Goal: Information Seeking & Learning: Find specific fact

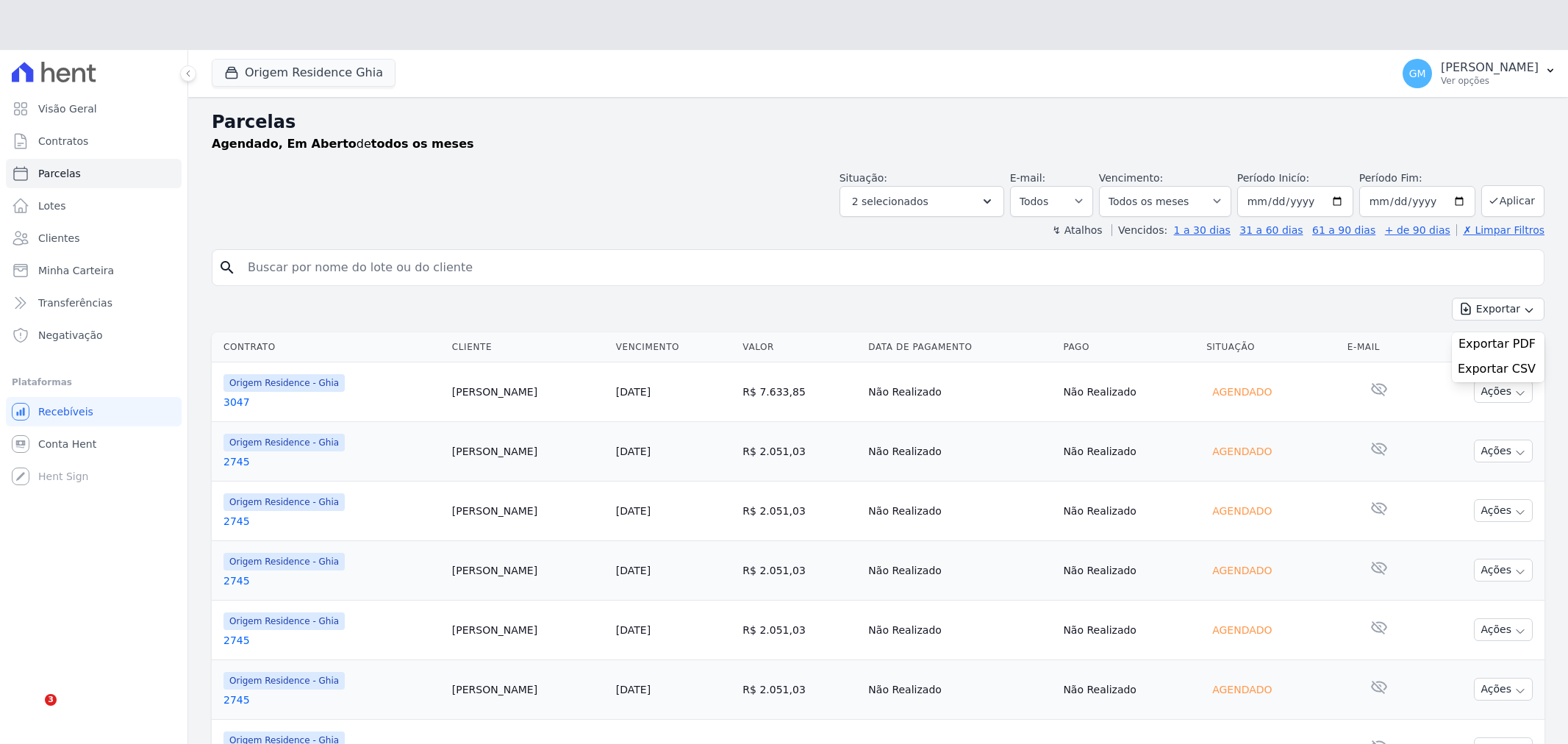
select select
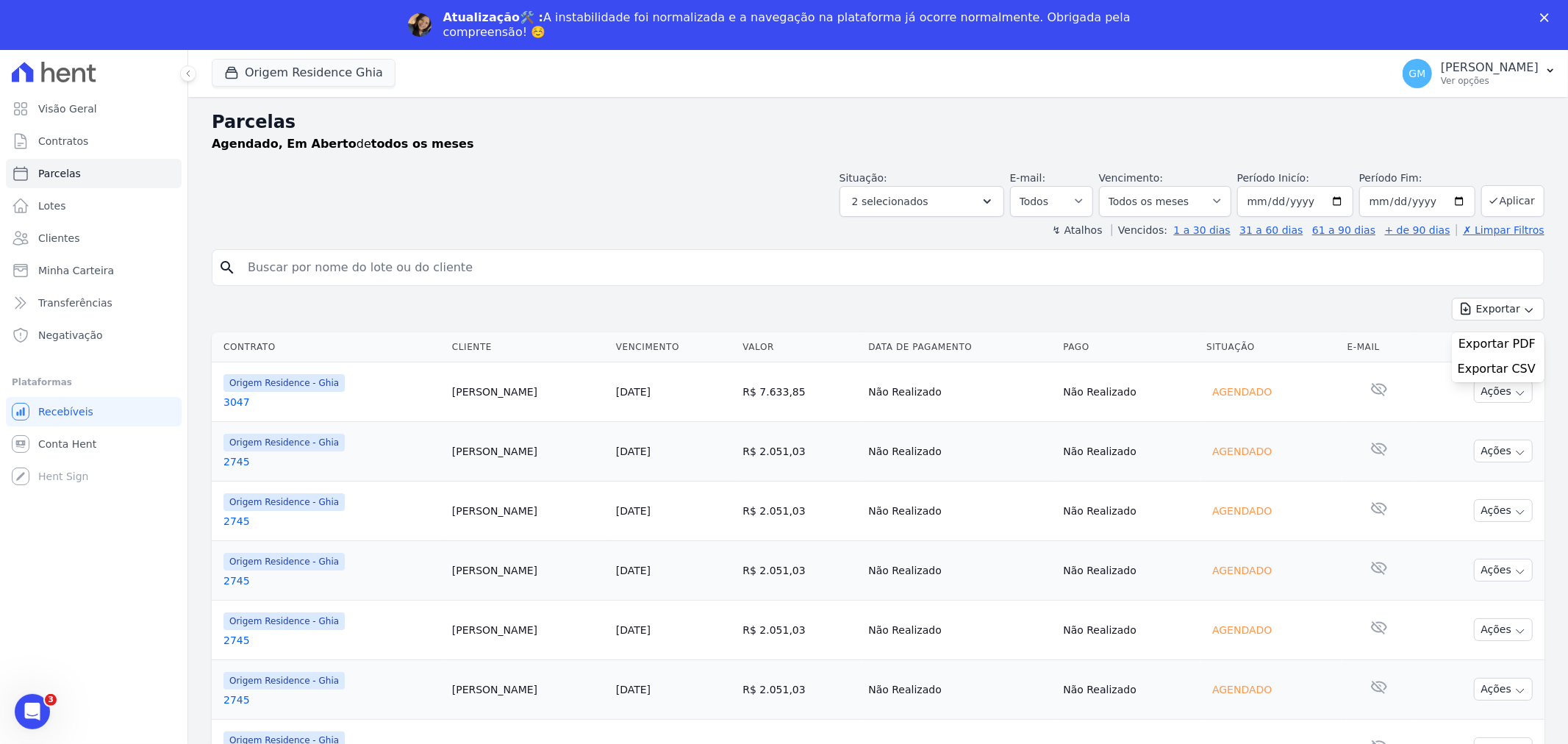
click at [310, 266] on input "search" at bounding box center [888, 267] width 1299 height 29
type input "jorl"
select select
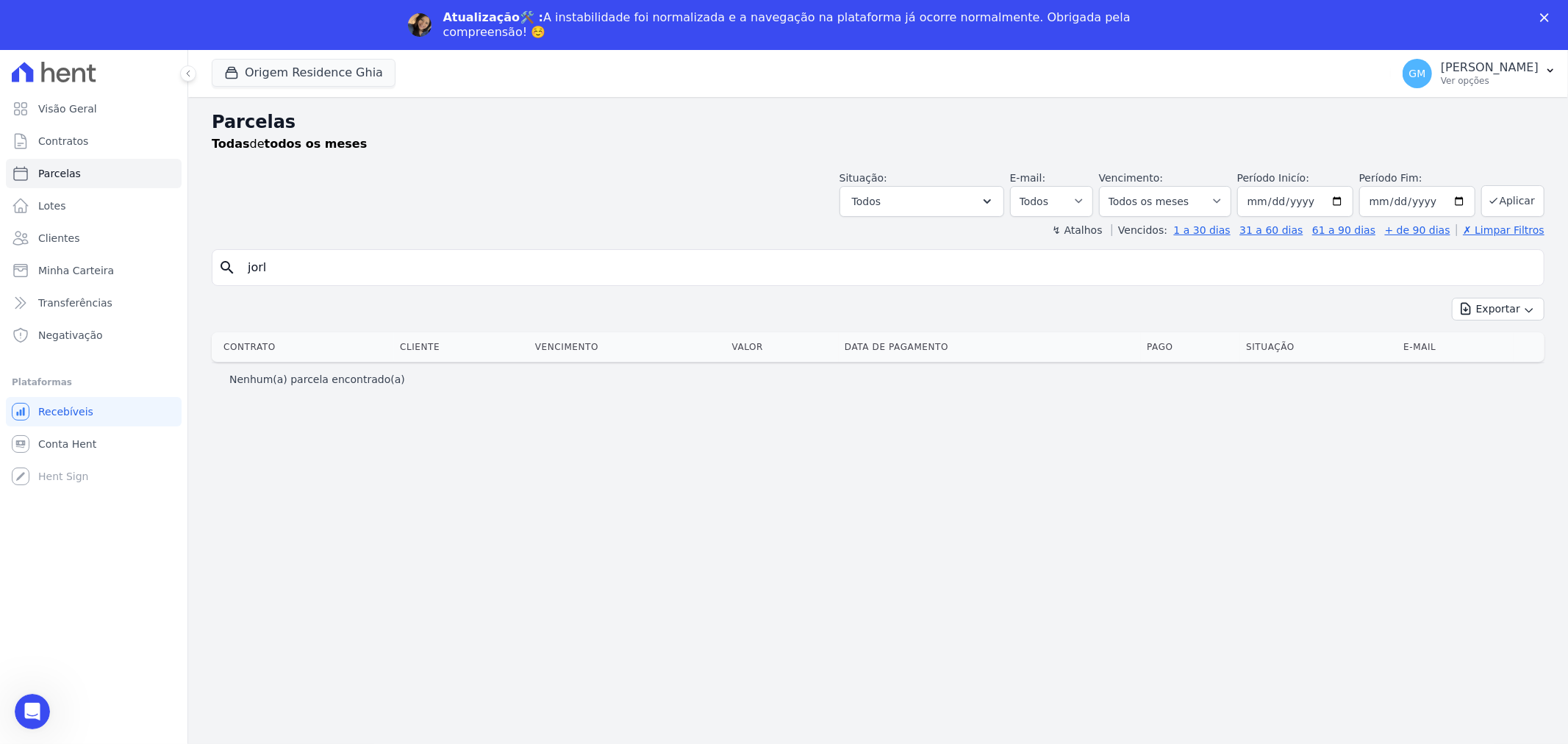
click at [310, 266] on input "jorl" at bounding box center [888, 267] width 1299 height 29
drag, startPoint x: 310, startPoint y: 266, endPoint x: 85, endPoint y: 254, distance: 225.3
click at [86, 255] on div "Visão Geral Contratos [GEOGRAPHIC_DATA] Lotes Clientes Minha Carteira Transferê…" at bounding box center [784, 422] width 1568 height 744
type input "[PERSON_NAME]"
select select
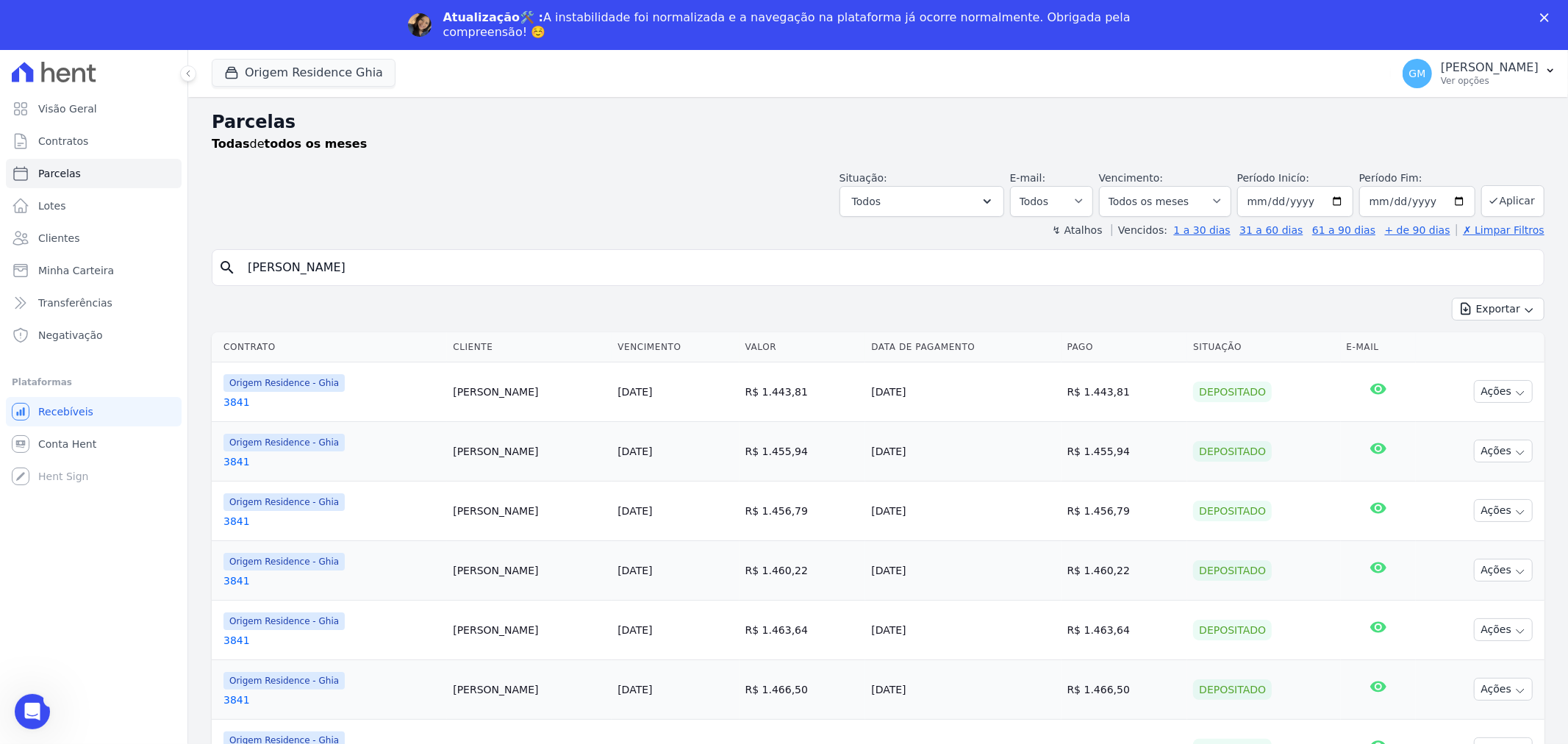
click at [313, 273] on input "[PERSON_NAME]" at bounding box center [888, 267] width 1299 height 29
click at [357, 270] on input "[PERSON_NAME]" at bounding box center [888, 267] width 1299 height 29
drag, startPoint x: 384, startPoint y: 266, endPoint x: -62, endPoint y: 266, distance: 446.0
click at [0, 266] on html "Visão Geral Contratos [GEOGRAPHIC_DATA] Lotes Clientes Minha Carteira Transferê…" at bounding box center [784, 397] width 1568 height 794
paste input "Nome Fantasia: [PERSON_NAME]"
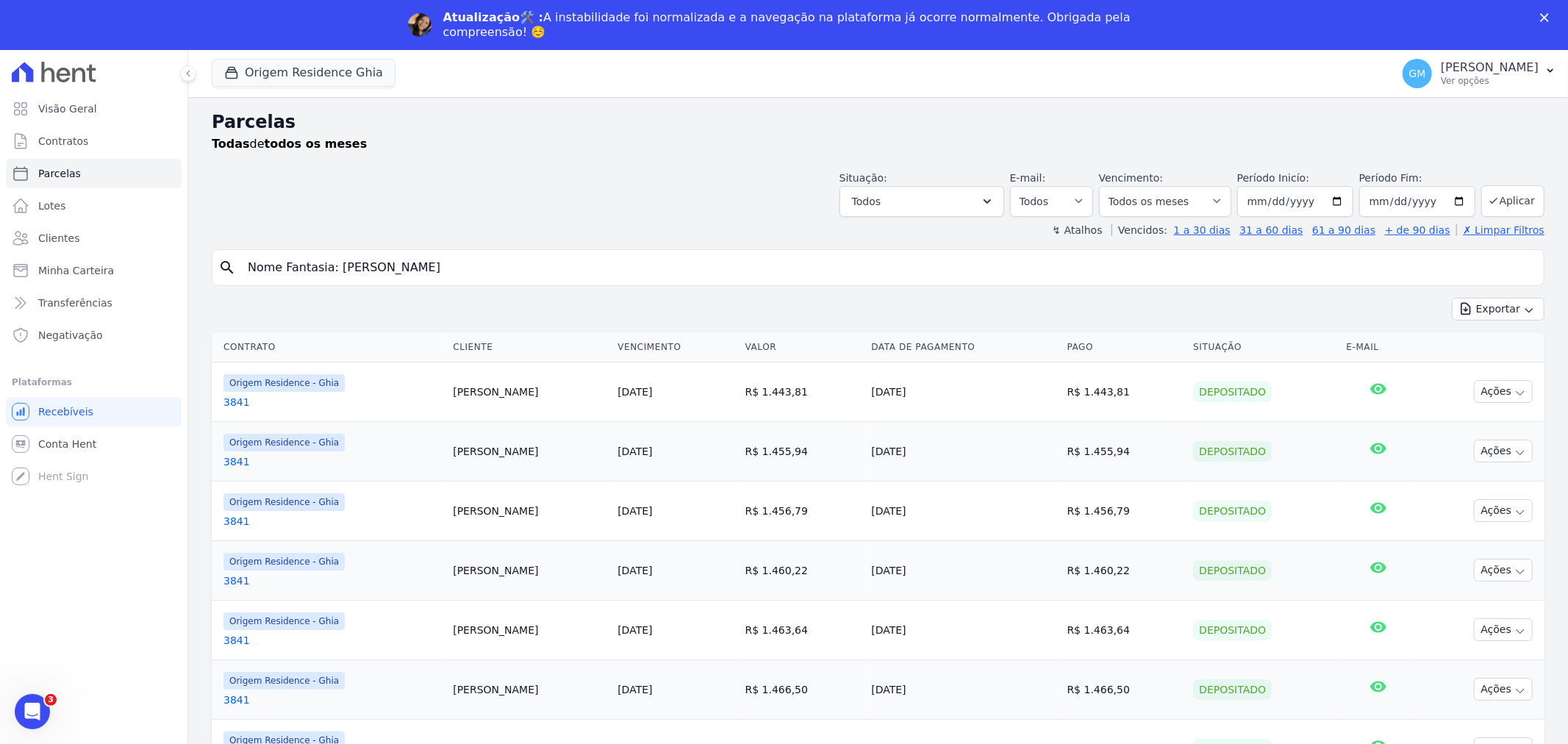
drag, startPoint x: 333, startPoint y: 274, endPoint x: 107, endPoint y: 254, distance: 226.9
click at [108, 254] on div "Visão Geral Contratos [GEOGRAPHIC_DATA] Lotes Clientes Minha Carteira Transferê…" at bounding box center [784, 422] width 1568 height 744
type input "[PERSON_NAME]"
select select
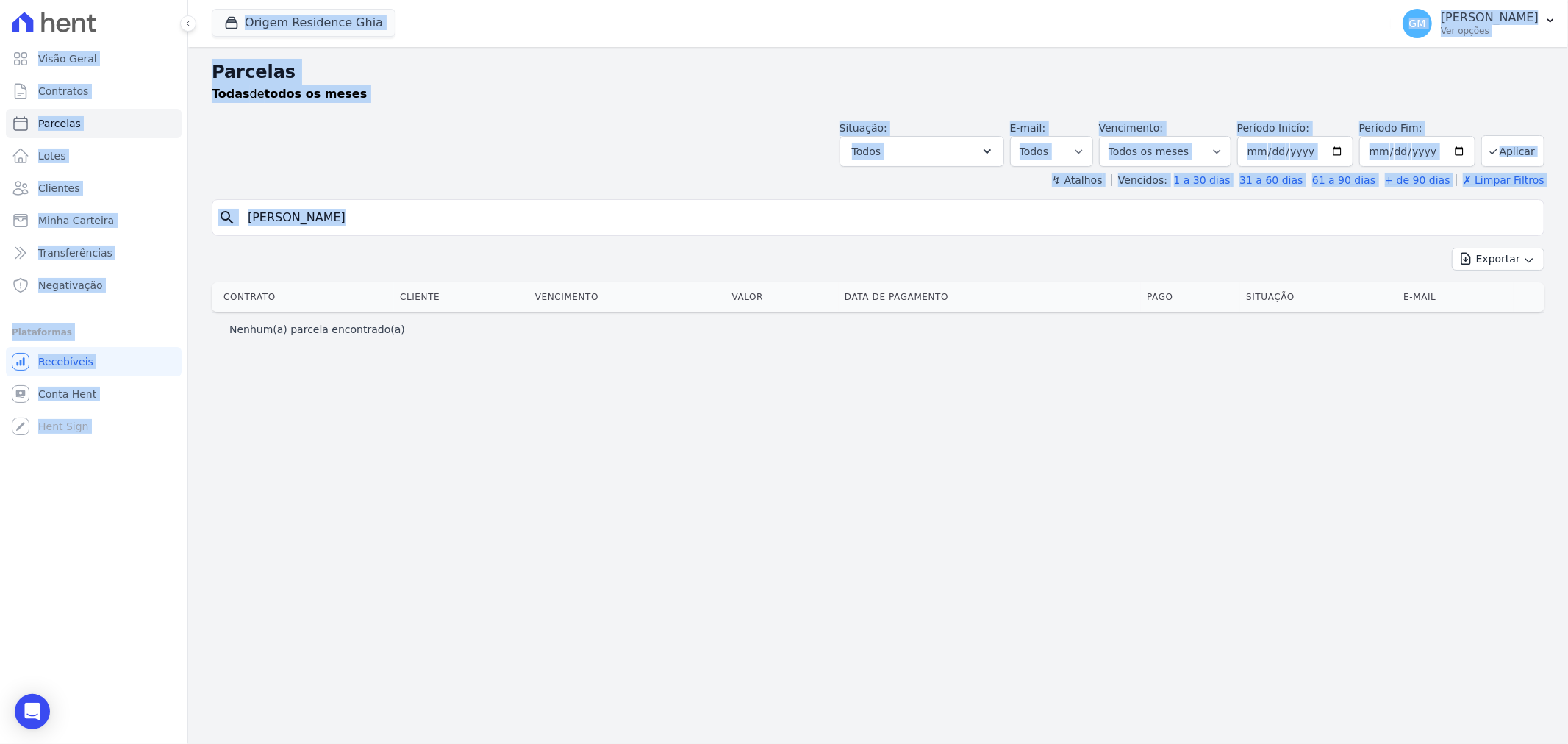
drag, startPoint x: 318, startPoint y: 266, endPoint x: 615, endPoint y: 254, distance: 297.2
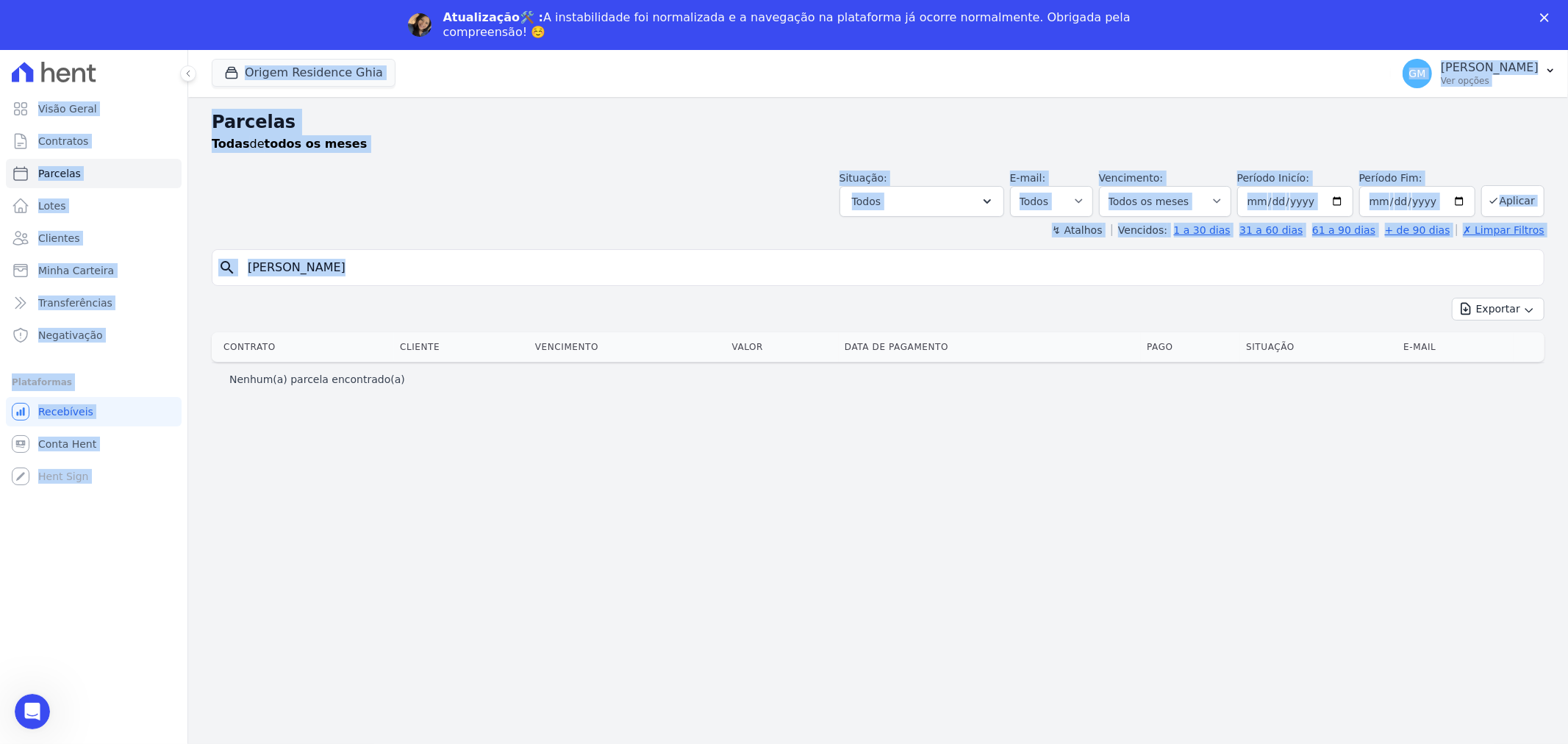
click at [483, 262] on input "[PERSON_NAME]" at bounding box center [888, 267] width 1299 height 29
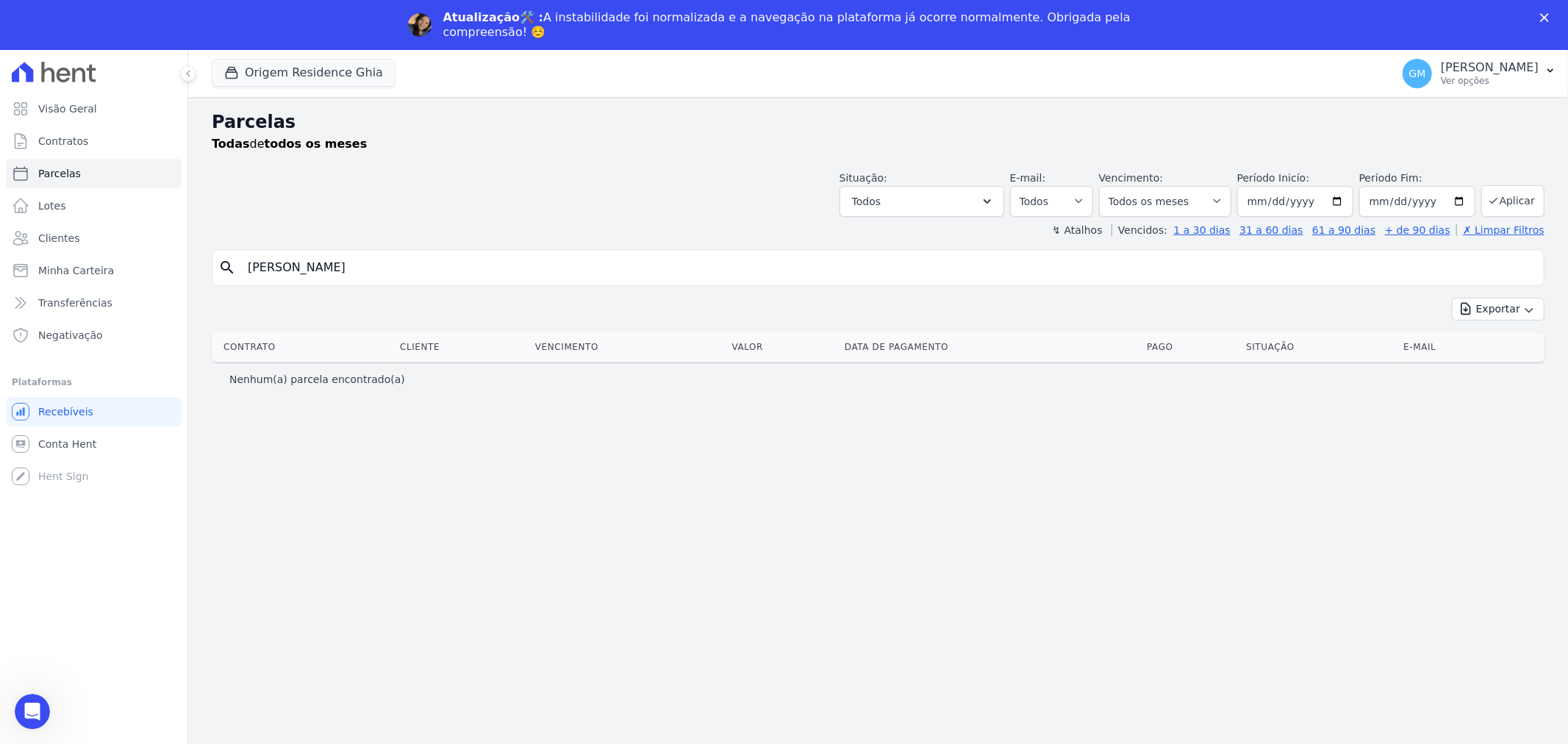
drag, startPoint x: 479, startPoint y: 266, endPoint x: 311, endPoint y: 263, distance: 168.0
click at [311, 263] on input "[PERSON_NAME]" at bounding box center [888, 267] width 1299 height 29
type input "[PERSON_NAME]"
click at [432, 274] on input "[PERSON_NAME]" at bounding box center [888, 267] width 1299 height 29
select select
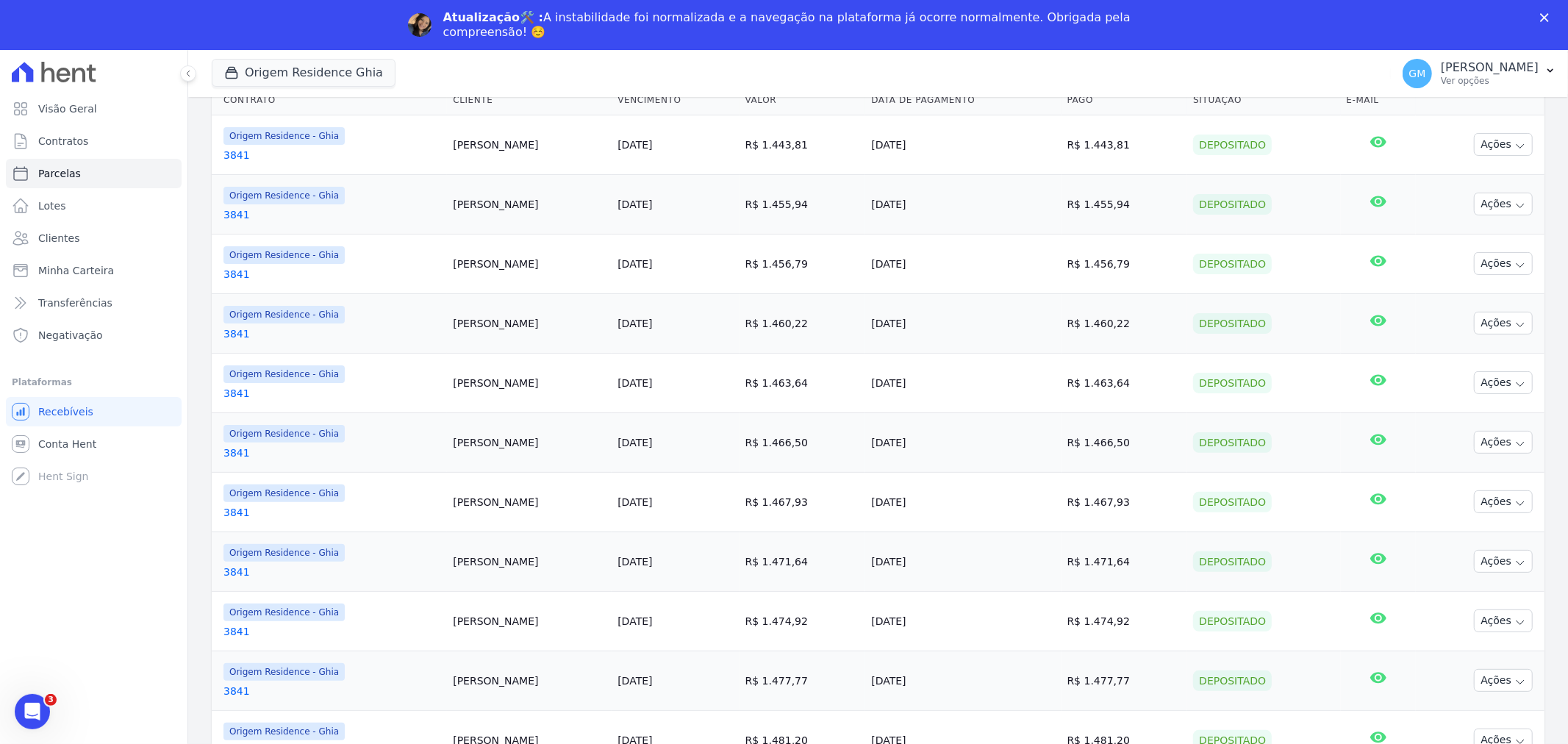
scroll to position [165, 0]
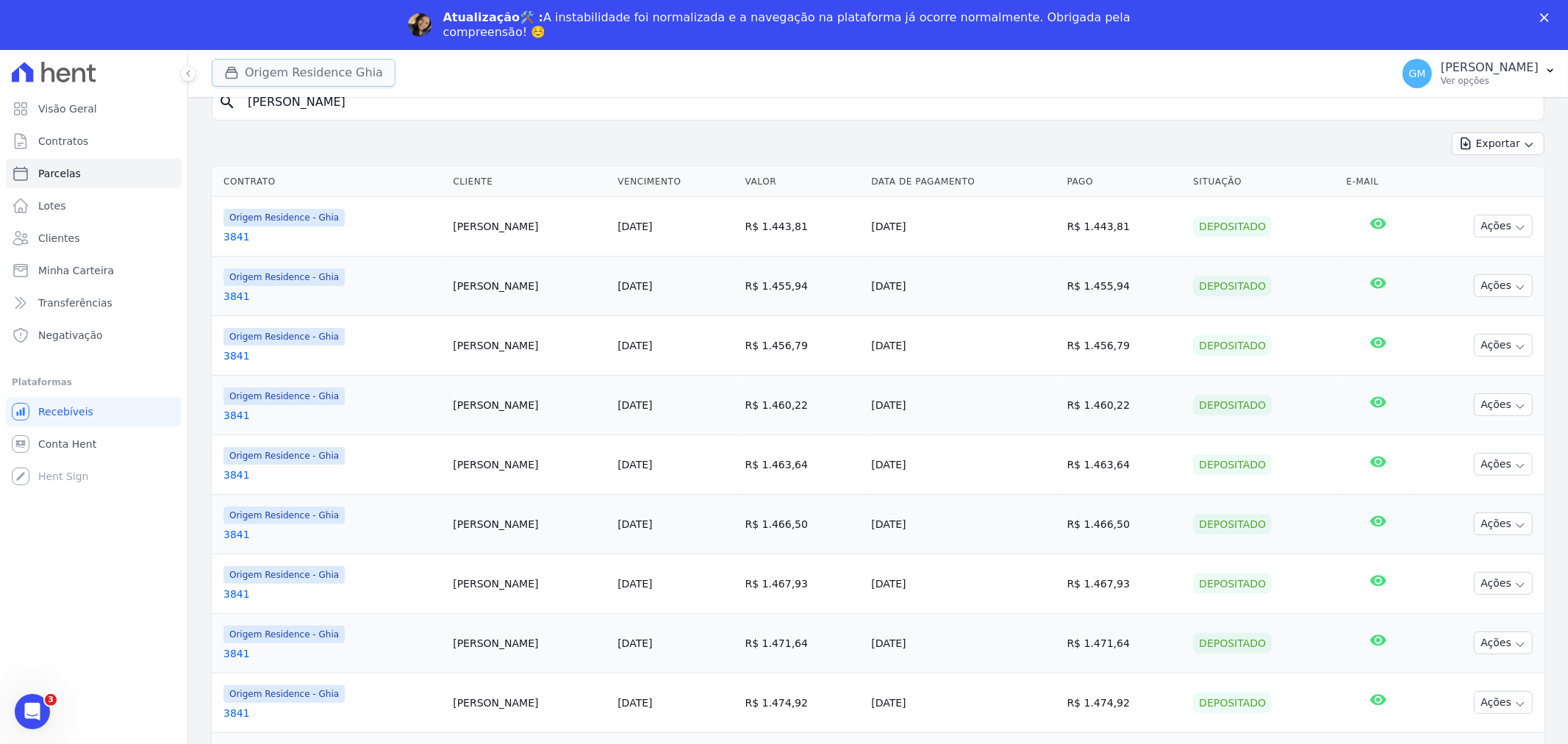
click at [270, 78] on button "Origem Residence Ghia" at bounding box center [303, 73] width 184 height 28
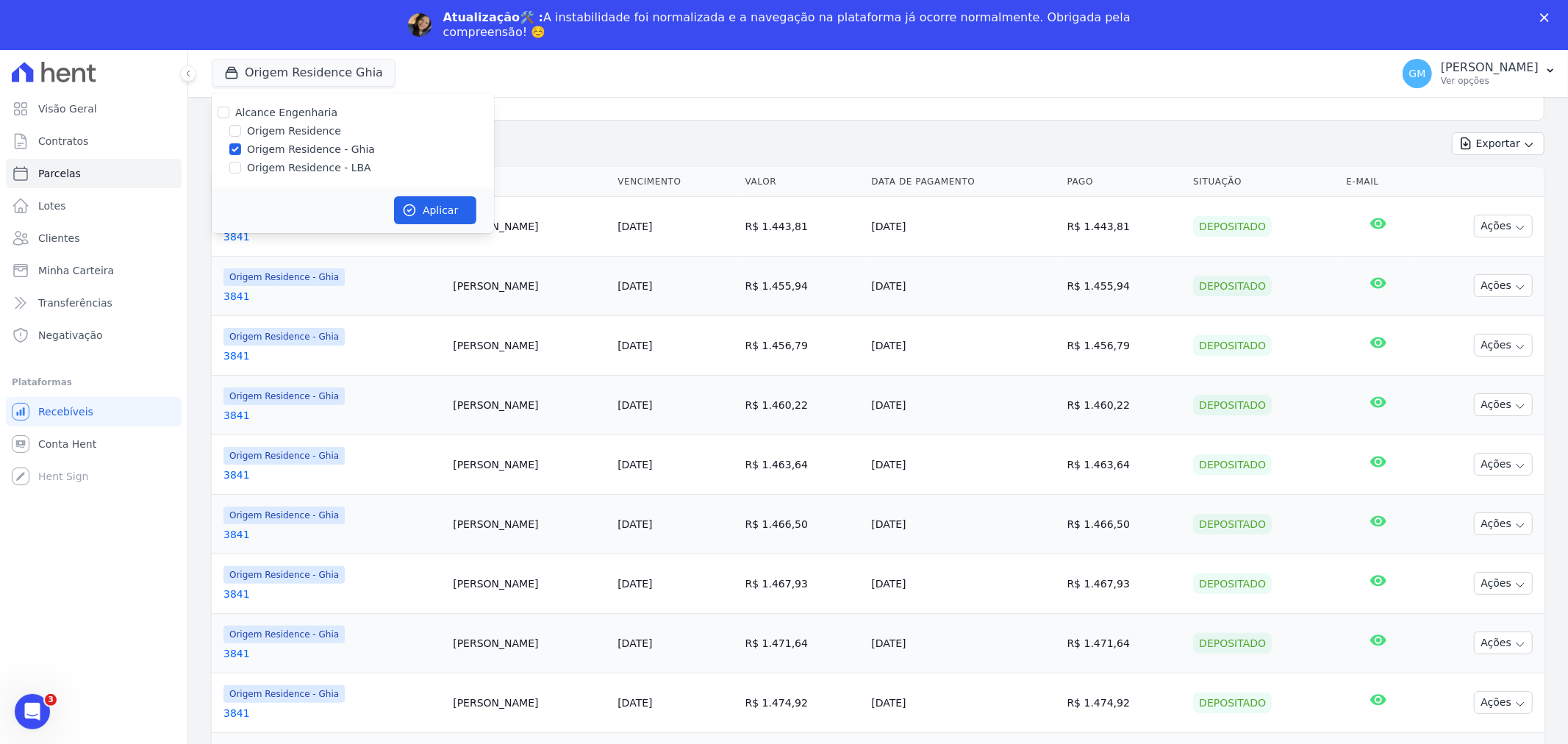
click at [259, 147] on label "Origem Residence - Ghia" at bounding box center [310, 149] width 128 height 16
click at [241, 147] on input "Origem Residence - Ghia" at bounding box center [235, 149] width 12 height 12
checkbox input "false"
click at [255, 171] on label "Origem Residence - LBA" at bounding box center [309, 167] width 124 height 16
click at [241, 171] on input "Origem Residence - LBA" at bounding box center [235, 167] width 12 height 12
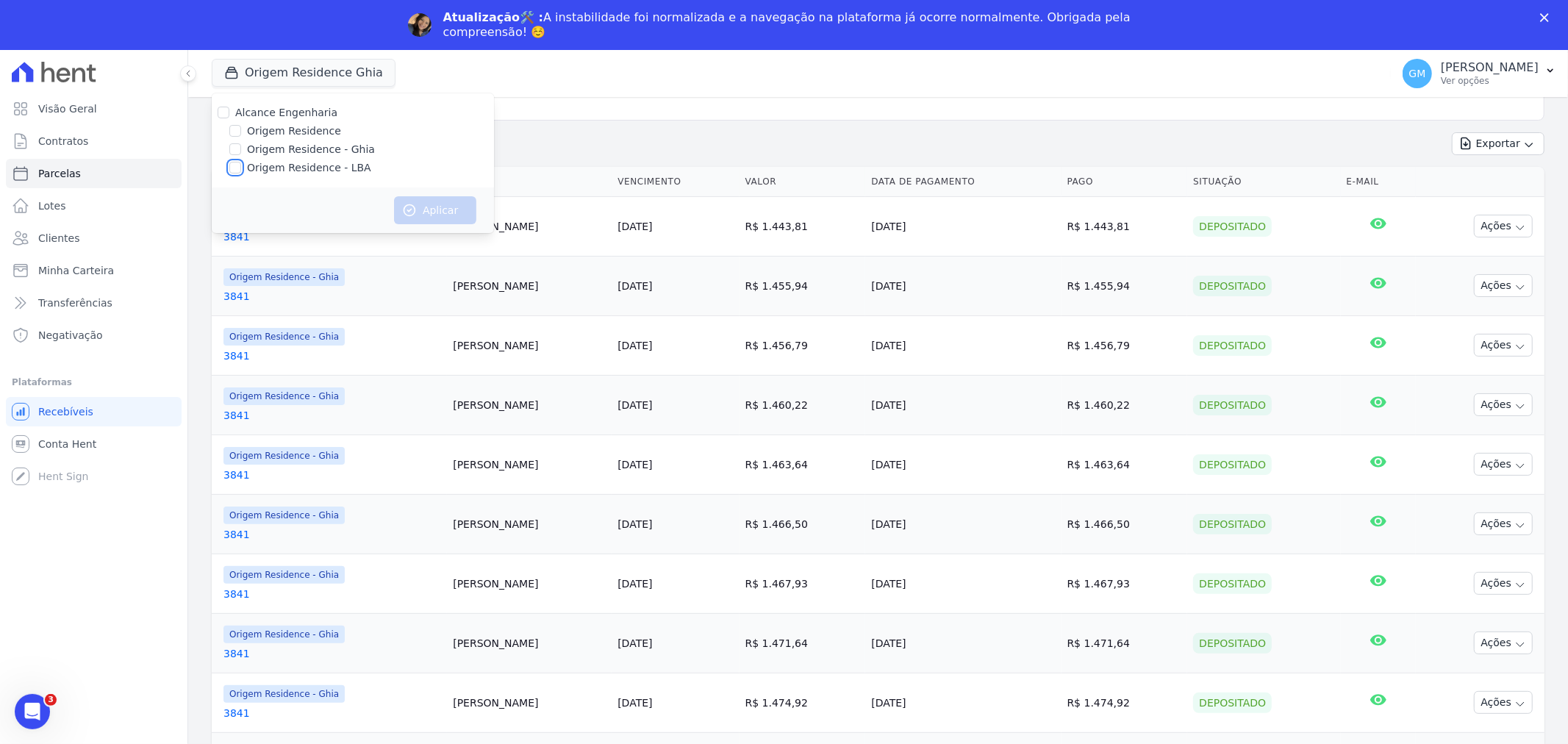
checkbox input "true"
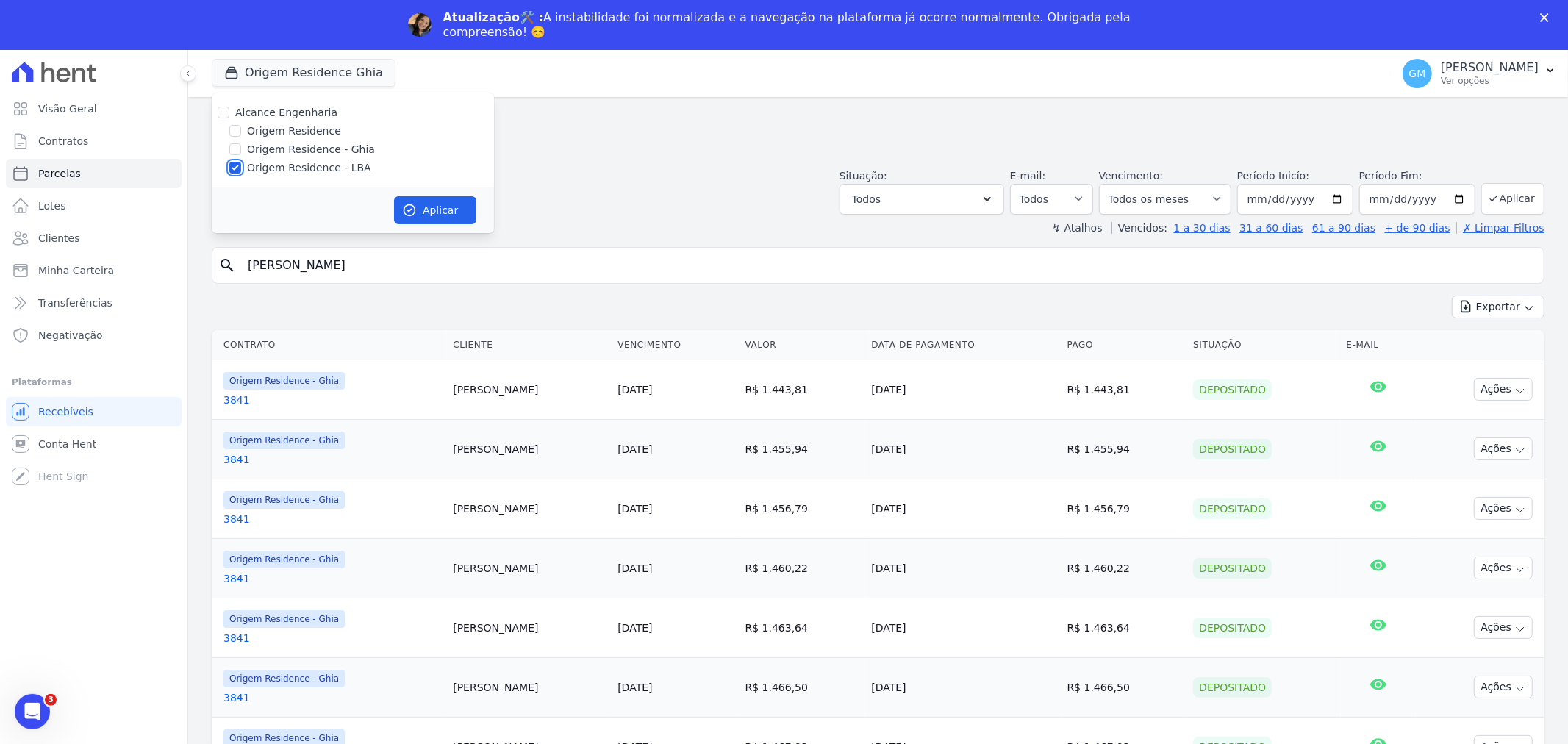
scroll to position [329, 0]
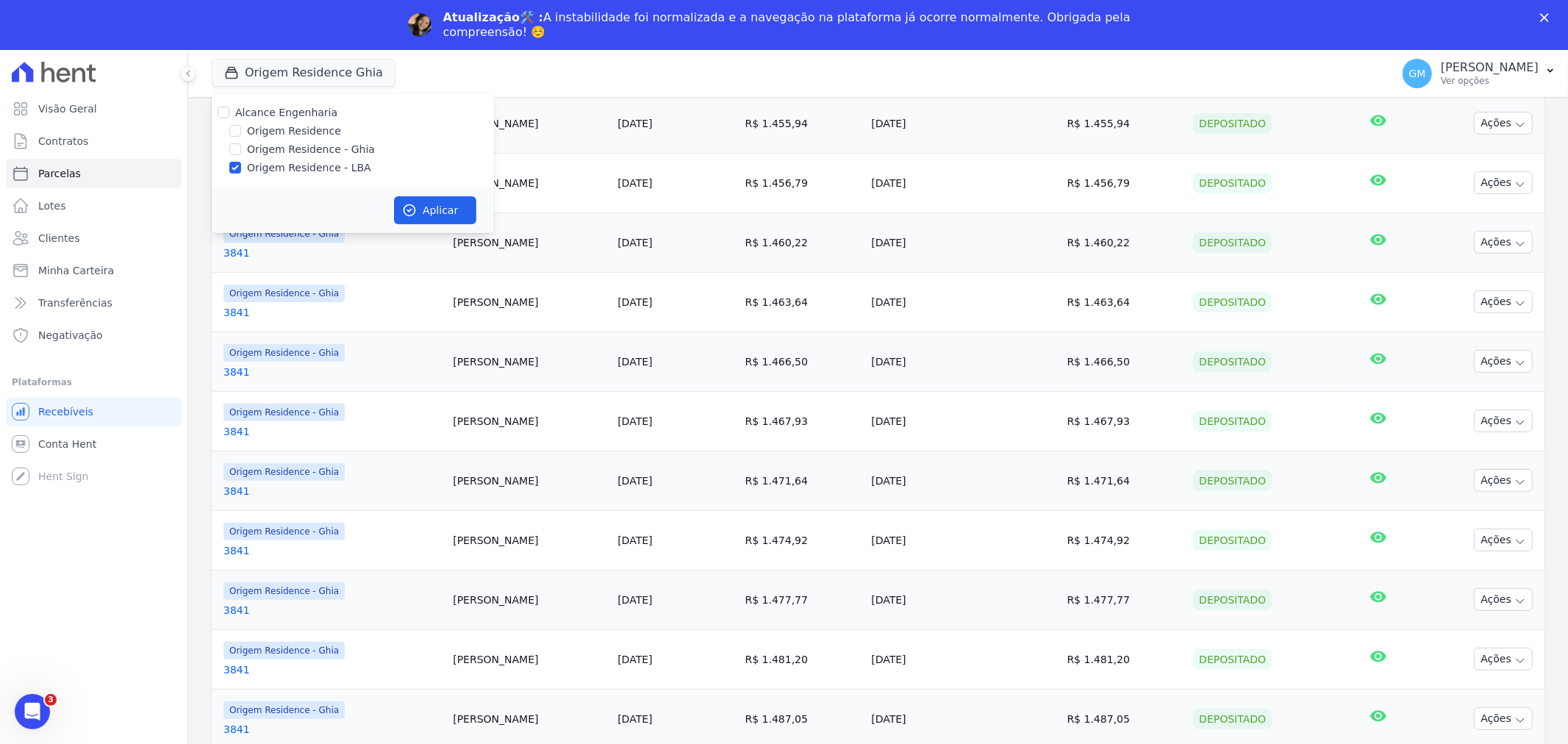
click at [491, 417] on td "[PERSON_NAME]" at bounding box center [528, 421] width 164 height 60
